Goal: Task Accomplishment & Management: Use online tool/utility

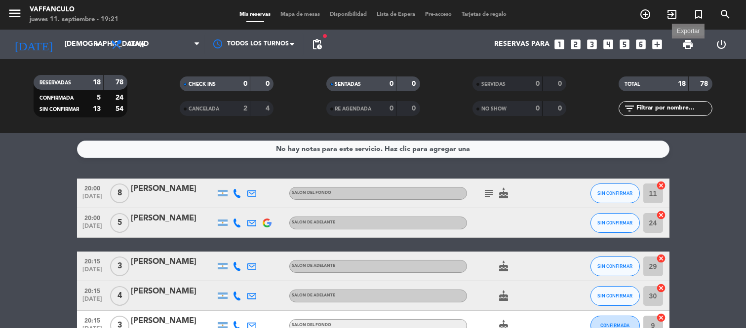
click at [690, 40] on span "print" at bounding box center [688, 45] width 12 height 12
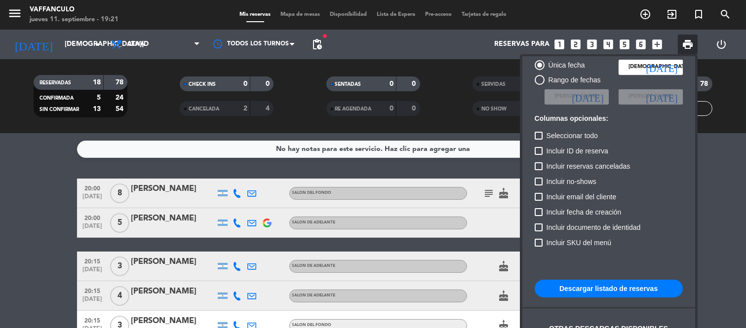
scroll to position [60, 0]
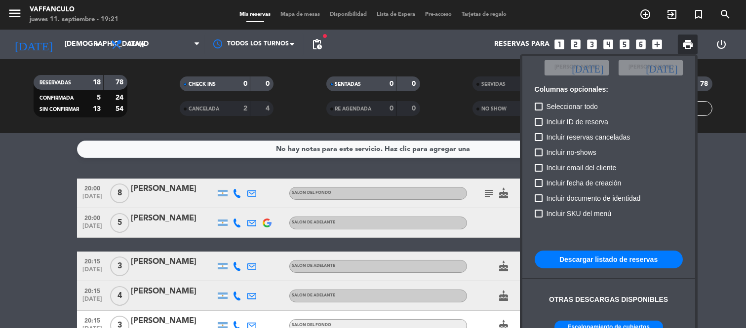
click at [603, 258] on button "Descargar listado de reservas" at bounding box center [609, 260] width 148 height 18
click at [452, 115] on div at bounding box center [373, 164] width 746 height 328
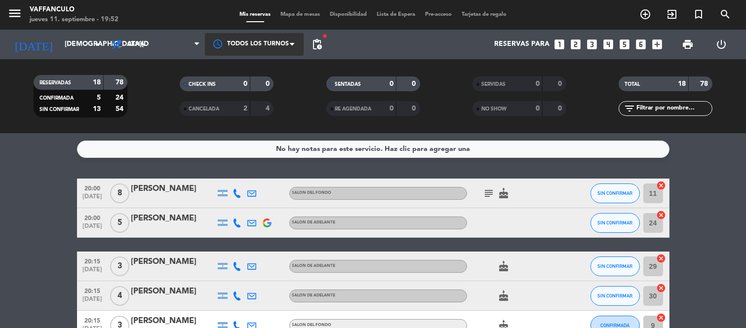
click at [282, 52] on div at bounding box center [254, 44] width 99 height 22
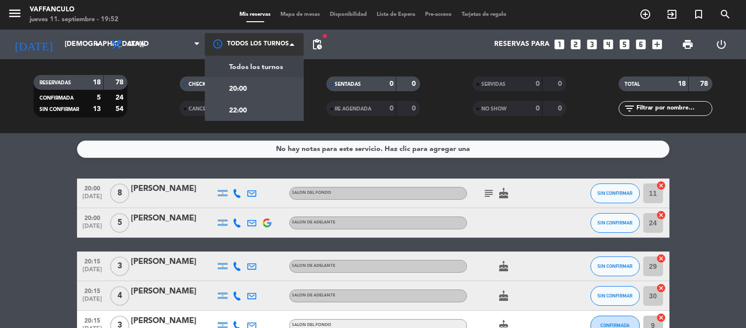
click at [298, 48] on span at bounding box center [295, 44] width 10 height 10
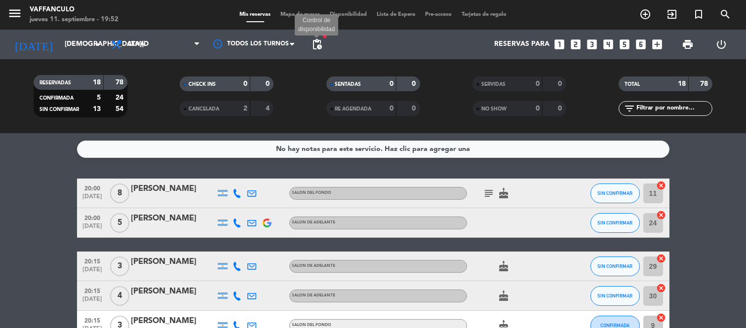
click at [314, 48] on span "pending_actions" at bounding box center [317, 45] width 12 height 12
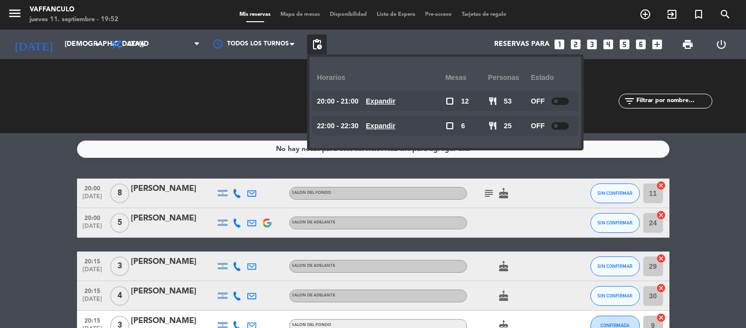
click at [198, 114] on div "CHECK INS 0 0 CANCELADA 2 4" at bounding box center [227, 96] width 146 height 54
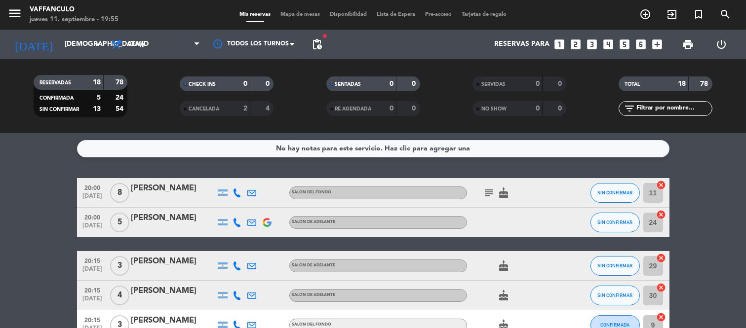
scroll to position [0, 0]
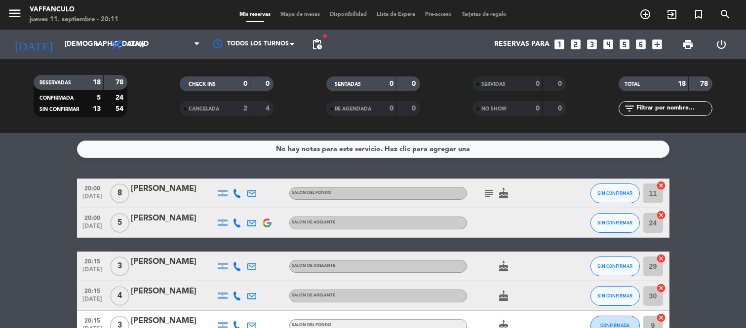
click at [125, 199] on span "8" at bounding box center [119, 194] width 19 height 20
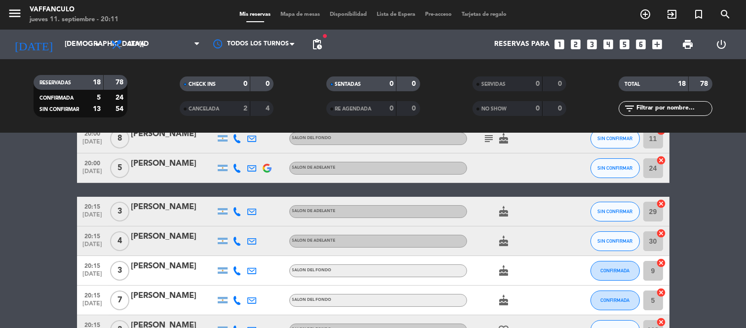
click at [127, 302] on span "7" at bounding box center [119, 301] width 19 height 20
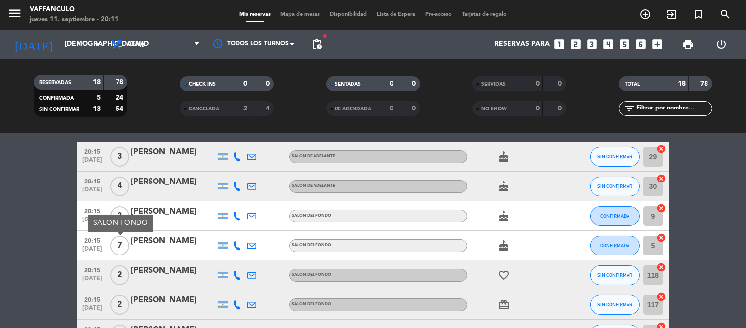
click at [124, 276] on span "2" at bounding box center [119, 276] width 19 height 20
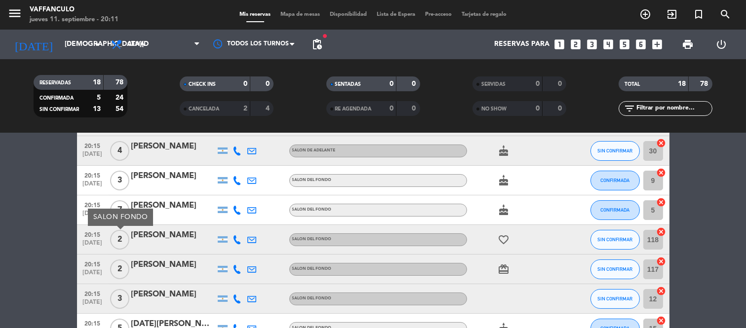
scroll to position [164, 0]
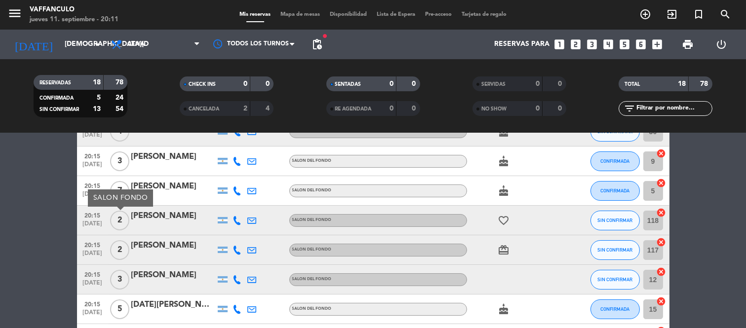
click at [121, 248] on span "2" at bounding box center [119, 250] width 19 height 20
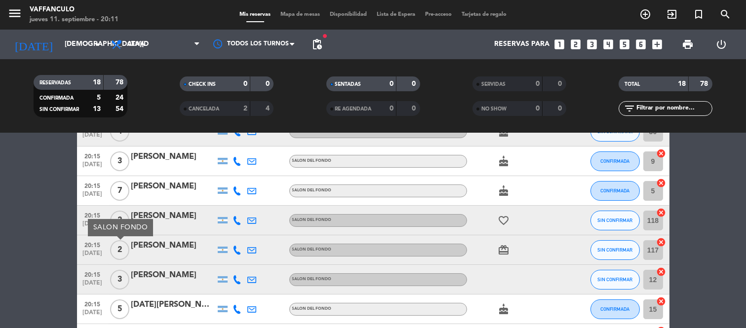
scroll to position [219, 0]
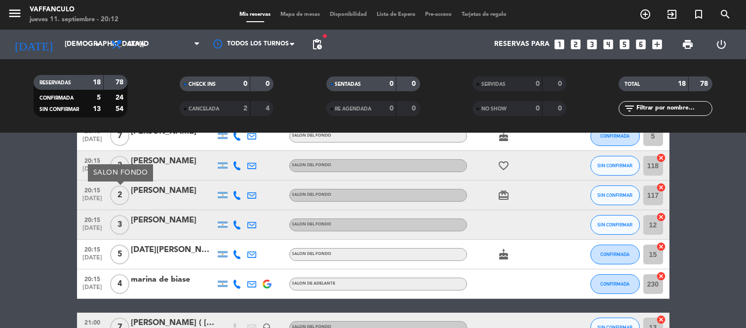
click at [122, 252] on span "5" at bounding box center [119, 255] width 19 height 20
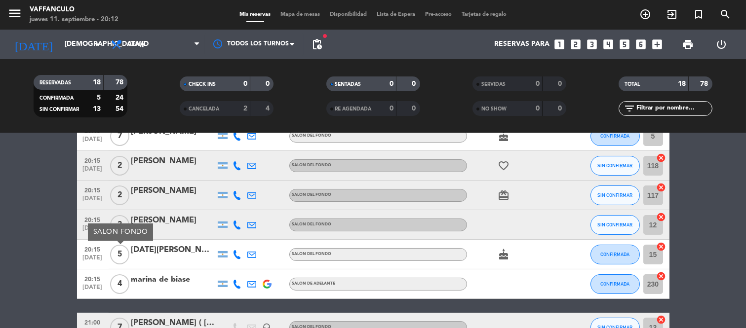
click at [123, 277] on span "4" at bounding box center [119, 284] width 19 height 20
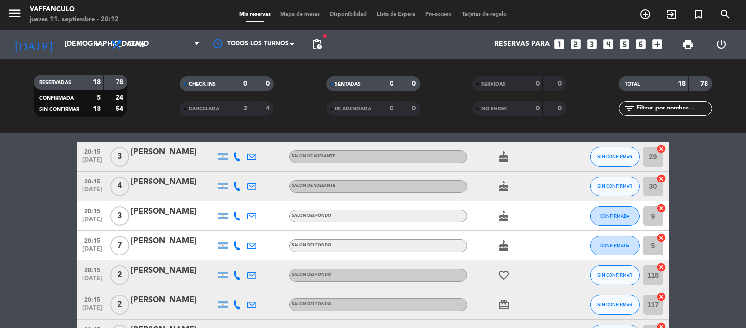
scroll to position [0, 0]
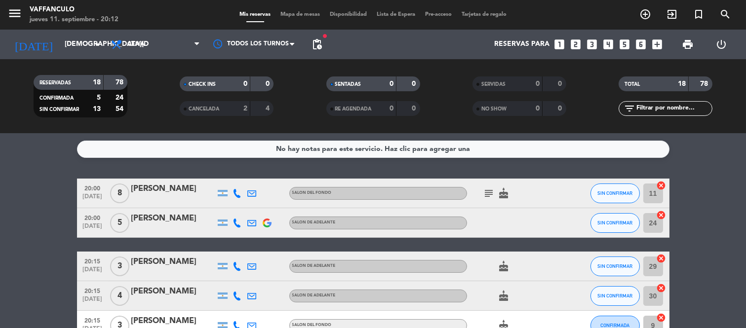
click at [120, 226] on span "5" at bounding box center [119, 223] width 19 height 20
click at [124, 189] on span "8" at bounding box center [119, 194] width 19 height 20
click at [121, 252] on div "3" at bounding box center [120, 266] width 23 height 29
click at [121, 261] on span "3" at bounding box center [119, 267] width 19 height 20
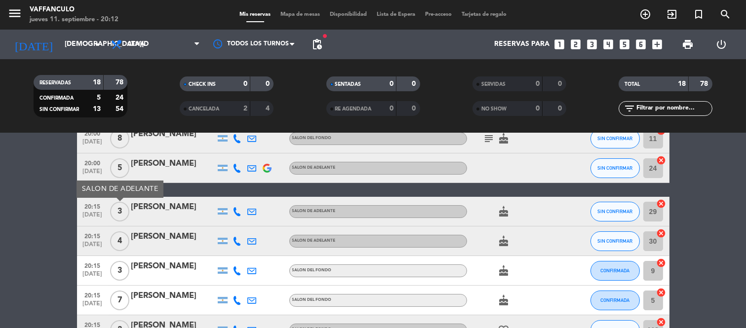
click at [126, 237] on span "4" at bounding box center [119, 242] width 19 height 20
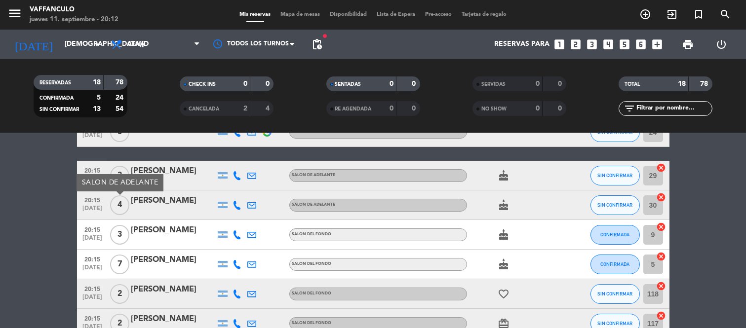
scroll to position [110, 0]
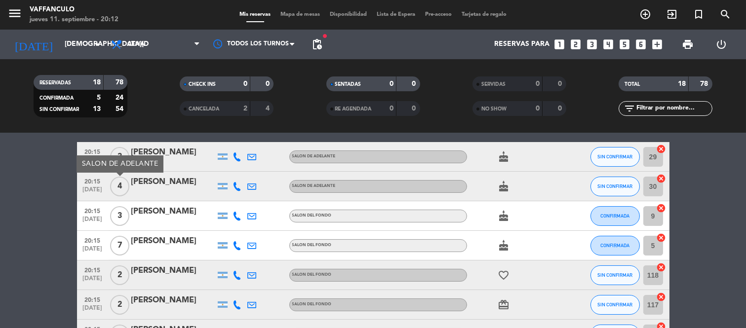
click at [126, 215] on span "3" at bounding box center [119, 216] width 19 height 20
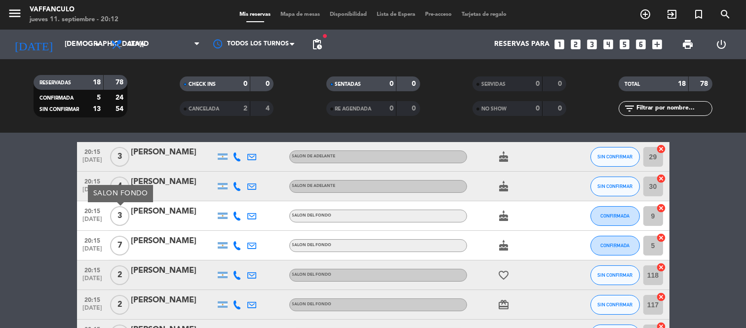
click at [124, 242] on span "7" at bounding box center [119, 246] width 19 height 20
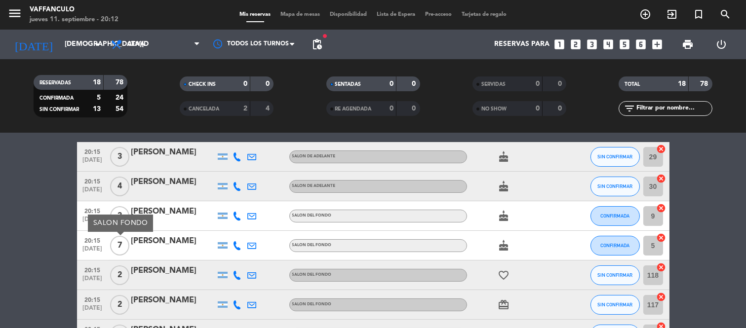
click at [124, 274] on span "2" at bounding box center [119, 276] width 19 height 20
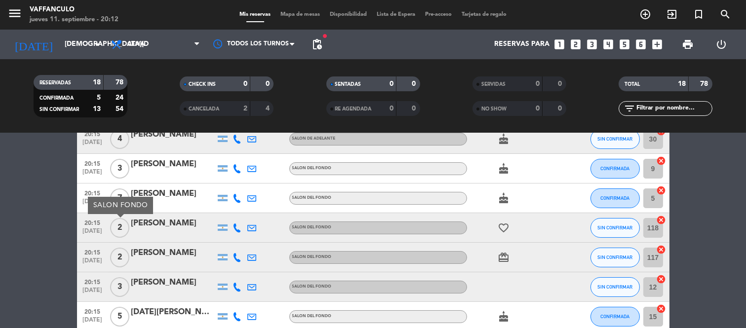
scroll to position [219, 0]
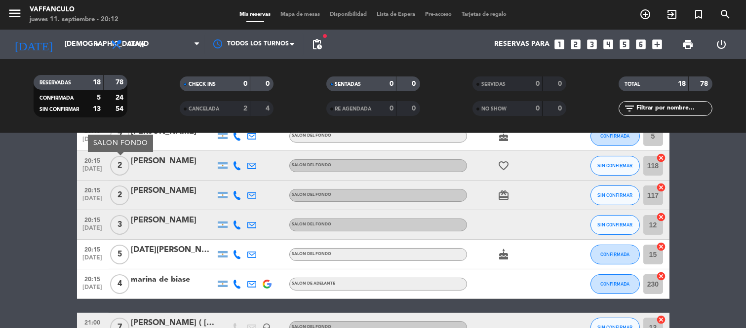
click at [116, 189] on span "2" at bounding box center [119, 196] width 19 height 20
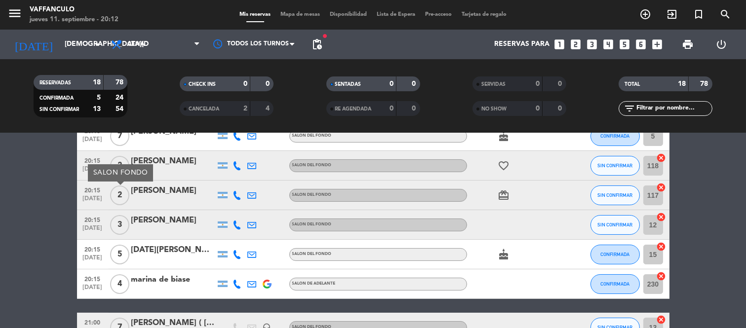
click at [119, 221] on span "3" at bounding box center [119, 225] width 19 height 20
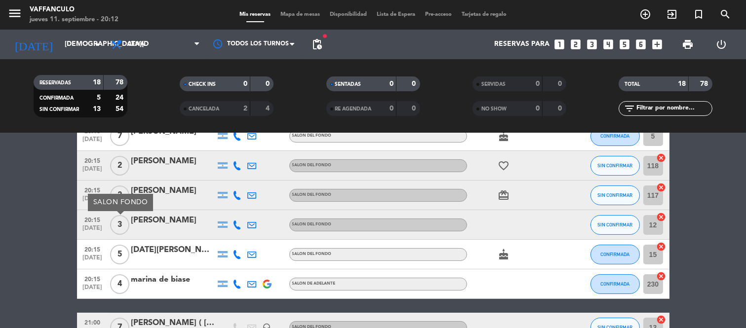
click at [122, 251] on span "5" at bounding box center [119, 255] width 19 height 20
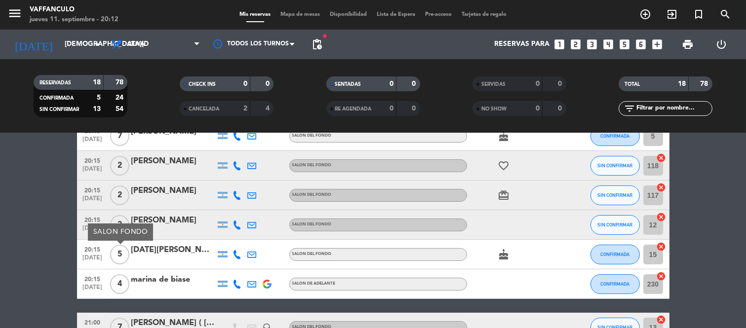
click at [124, 291] on span "4" at bounding box center [119, 284] width 19 height 20
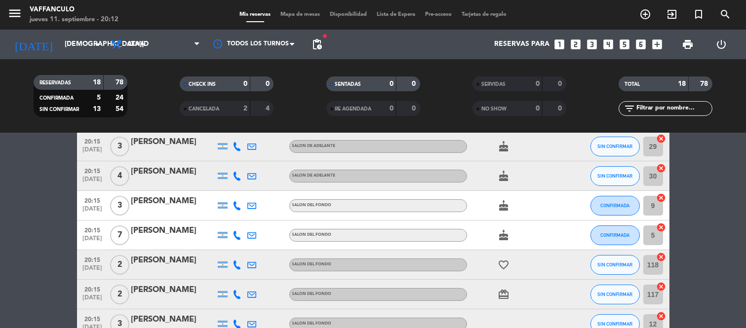
scroll to position [0, 0]
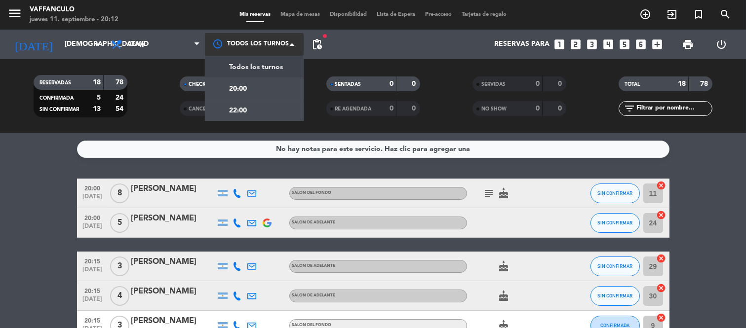
click at [270, 42] on div at bounding box center [254, 44] width 99 height 22
click at [264, 90] on div "20:00" at bounding box center [254, 89] width 99 height 22
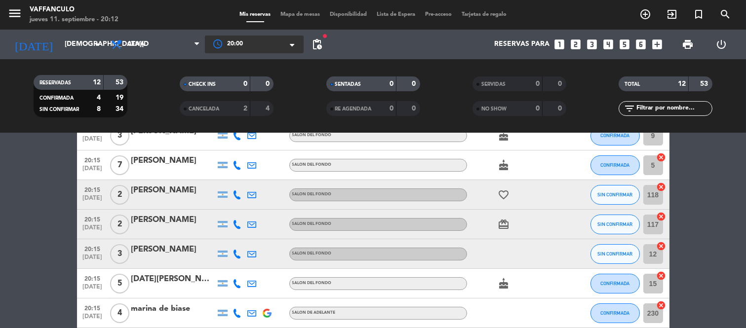
scroll to position [173, 0]
